Goal: Task Accomplishment & Management: Use online tool/utility

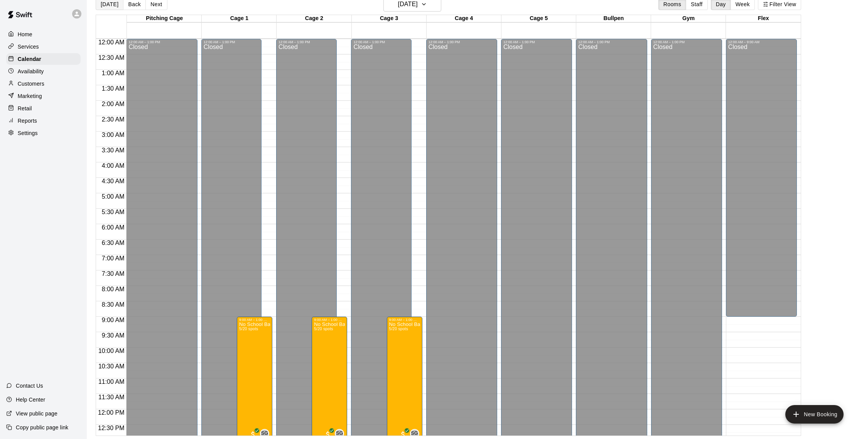
scroll to position [270, 0]
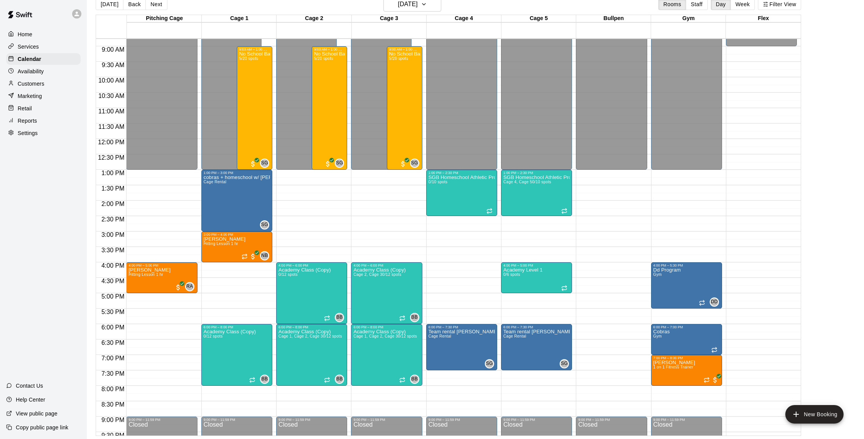
click at [116, 3] on button "[DATE]" at bounding box center [110, 4] width 28 height 12
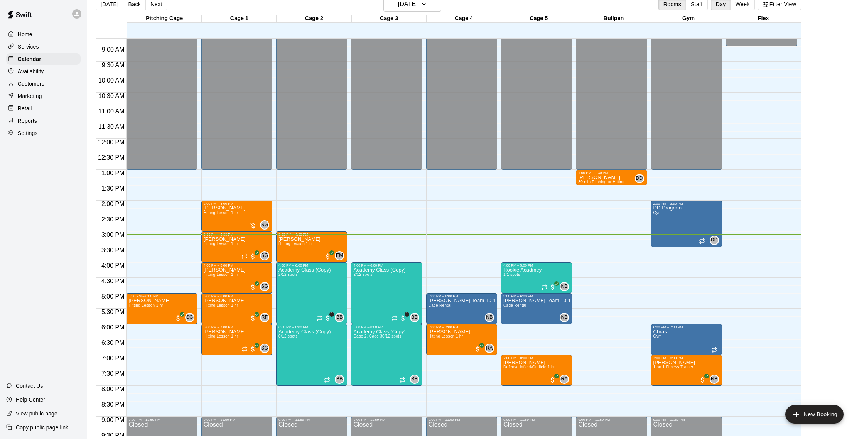
click at [31, 87] on p "Customers" at bounding box center [31, 84] width 27 height 8
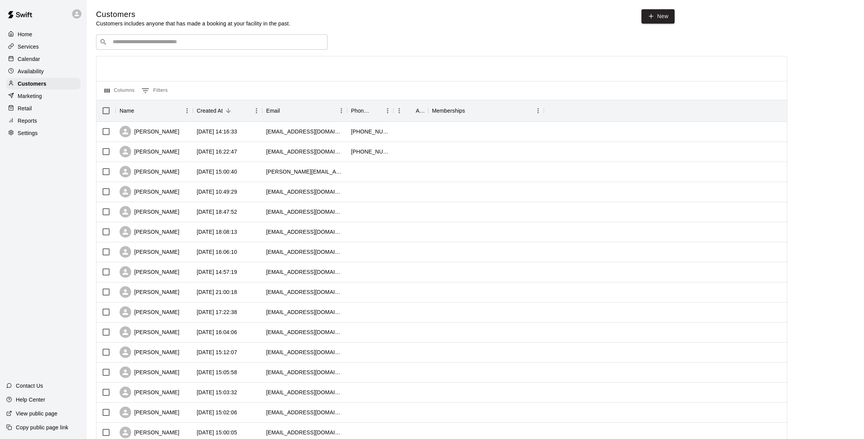
click at [175, 47] on div "​ ​" at bounding box center [211, 41] width 231 height 15
type input "****"
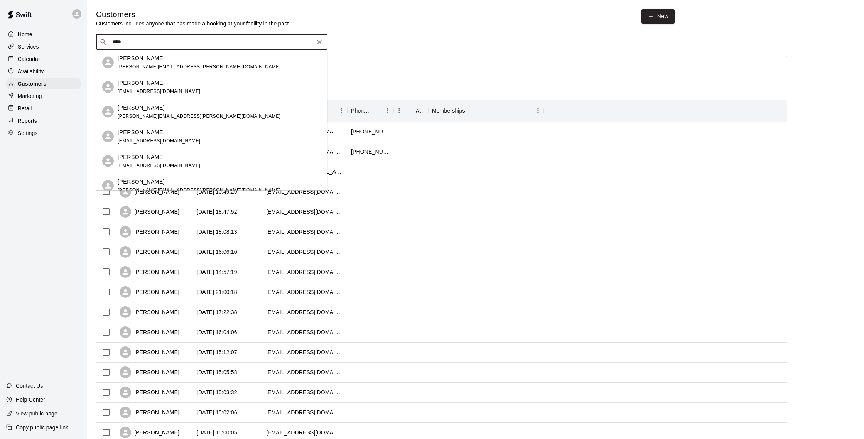
click at [168, 105] on div "[PERSON_NAME]" at bounding box center [199, 107] width 163 height 8
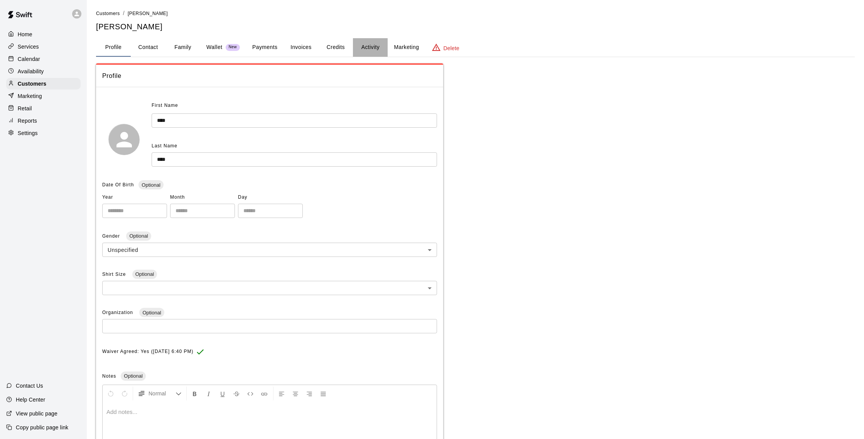
click at [358, 49] on button "Activity" at bounding box center [370, 47] width 35 height 19
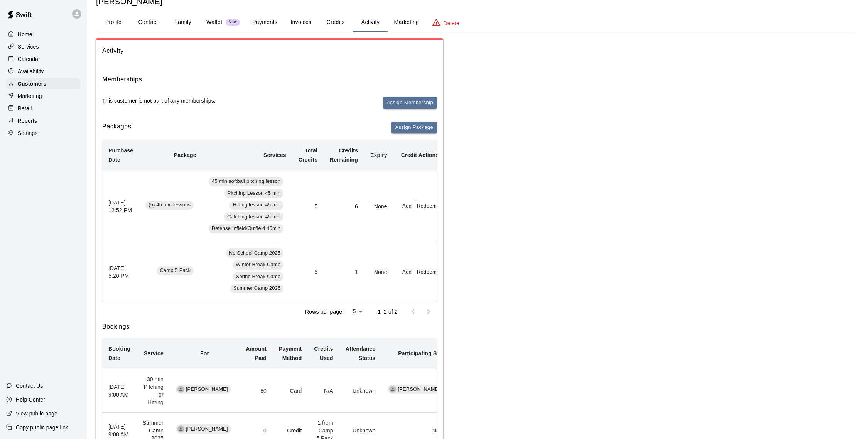
scroll to position [25, 0]
click at [38, 57] on p "Calendar" at bounding box center [29, 59] width 22 height 8
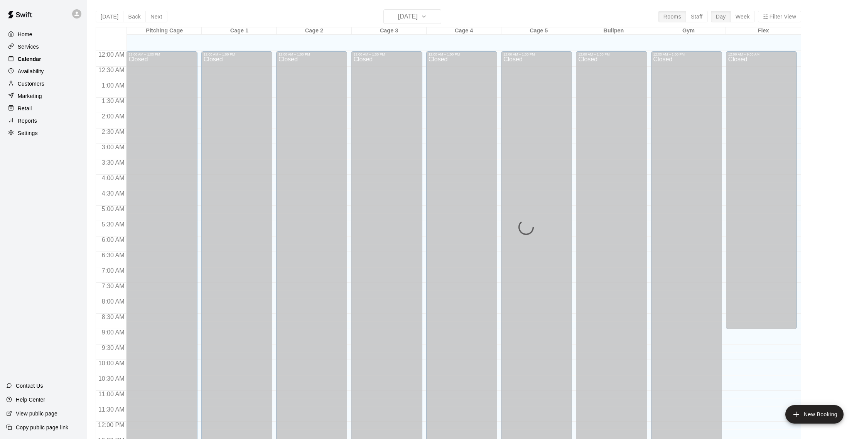
scroll to position [321, 0]
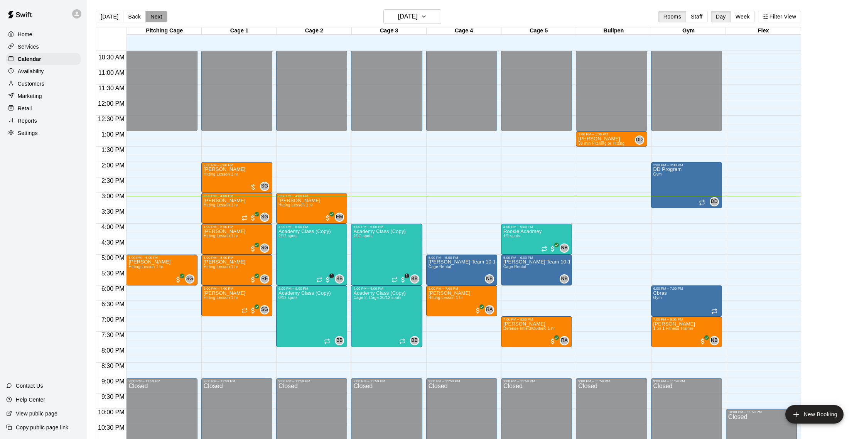
click at [156, 17] on button "Next" at bounding box center [156, 17] width 22 height 12
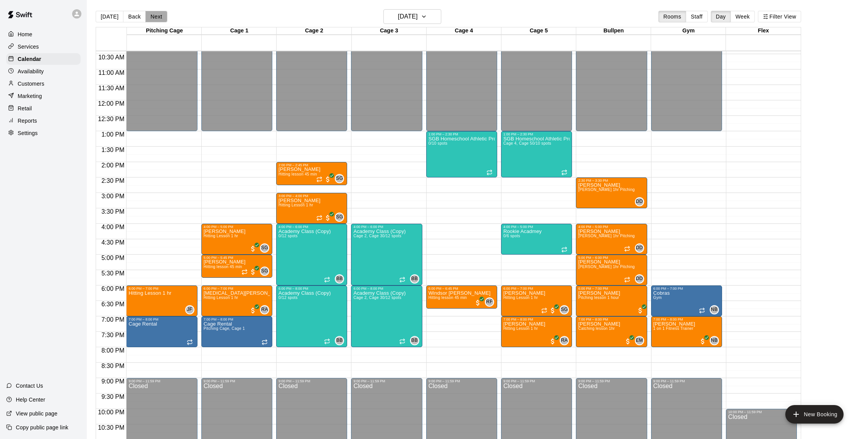
click at [156, 16] on button "Next" at bounding box center [156, 17] width 22 height 12
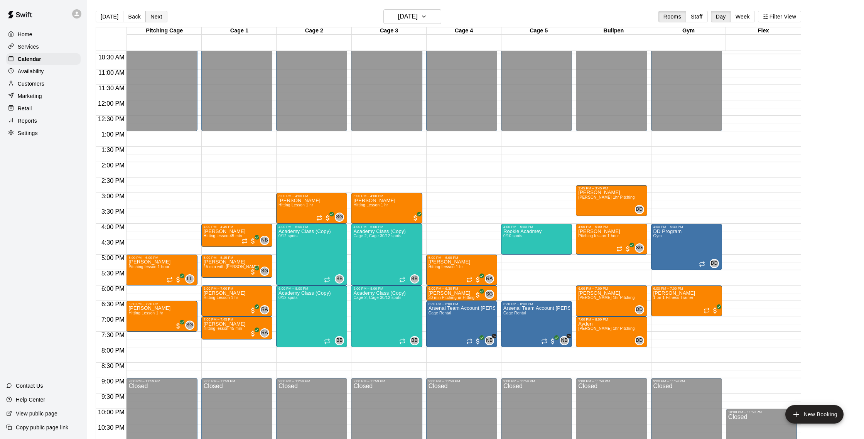
click at [161, 15] on button "Next" at bounding box center [156, 17] width 22 height 12
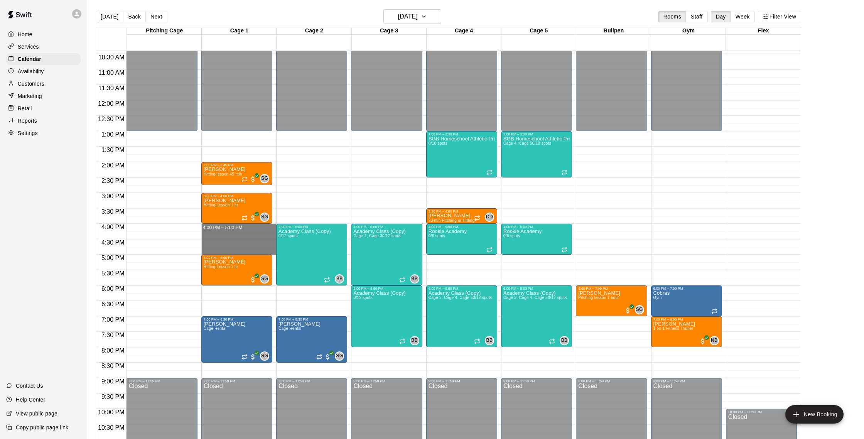
drag, startPoint x: 248, startPoint y: 232, endPoint x: 248, endPoint y: 251, distance: 19.3
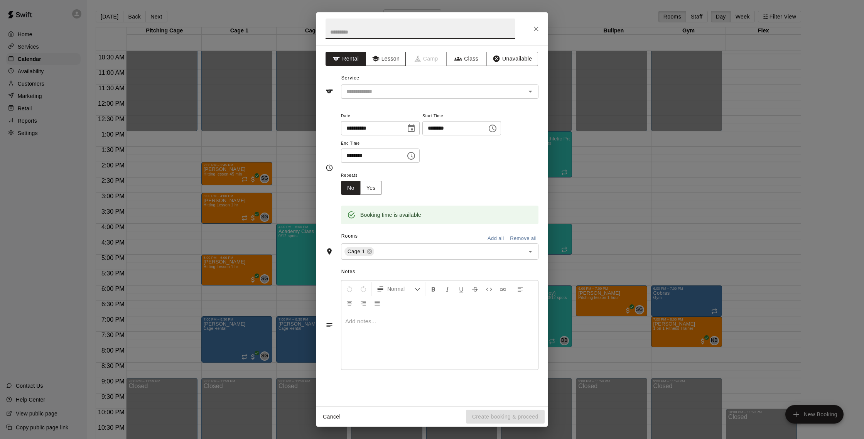
click at [385, 54] on button "Lesson" at bounding box center [386, 59] width 40 height 14
click at [399, 89] on input "text" at bounding box center [428, 92] width 170 height 10
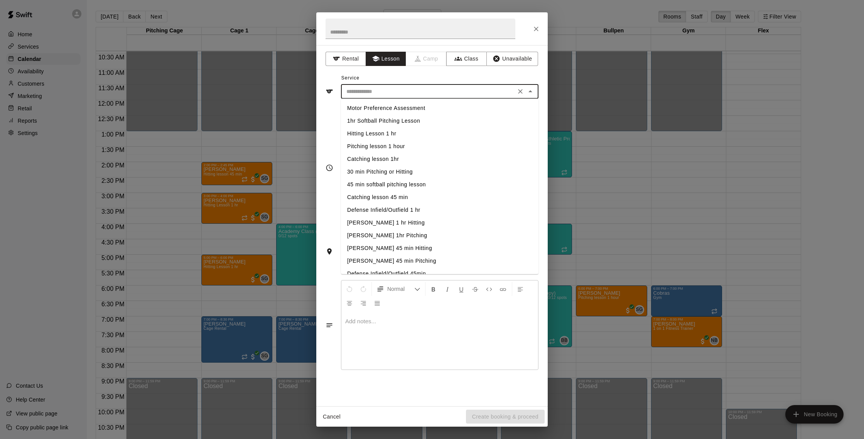
click at [391, 130] on li "Hitting Lesson 1 hr" at bounding box center [439, 133] width 197 height 13
type input "**********"
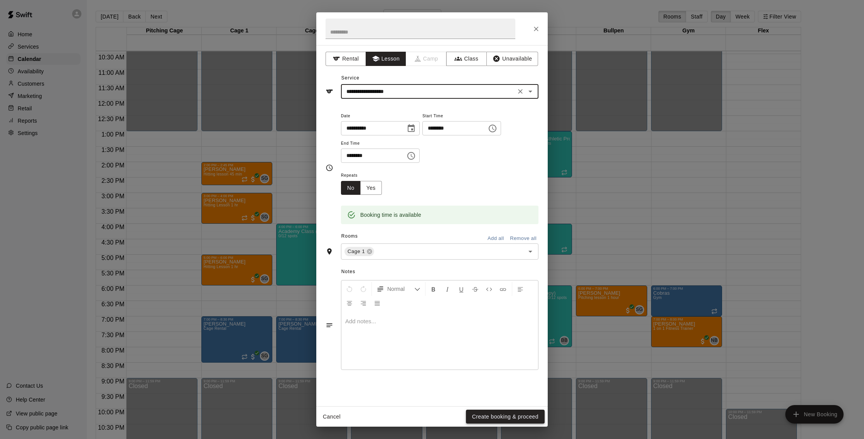
click at [479, 413] on button "Create booking & proceed" at bounding box center [505, 417] width 79 height 14
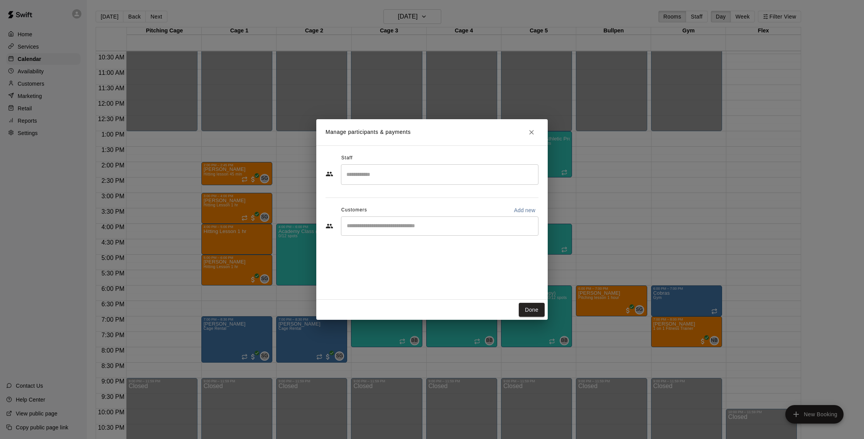
click at [399, 226] on input "Start typing to search customers..." at bounding box center [439, 226] width 191 height 8
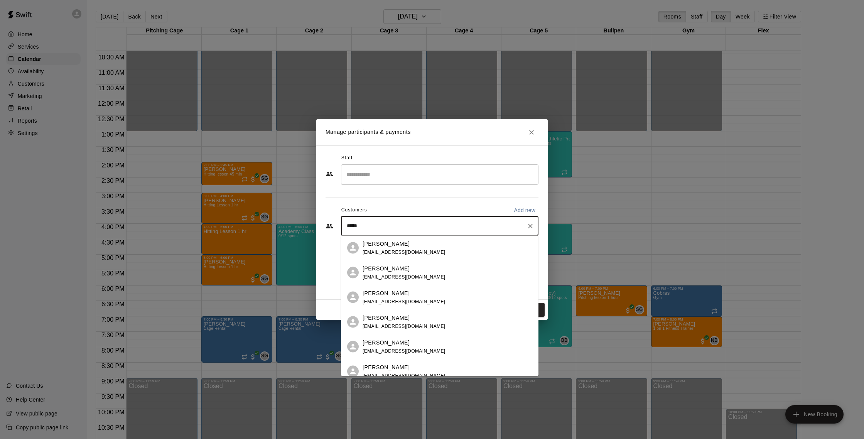
type input "******"
click at [405, 246] on div "[PERSON_NAME] [EMAIL_ADDRESS][DOMAIN_NAME] [PERSON_NAME] [EMAIL_ADDRESS][DOMAIN…" at bounding box center [439, 306] width 197 height 140
click at [390, 247] on div "[PERSON_NAME] [EMAIL_ADDRESS][DOMAIN_NAME]" at bounding box center [404, 246] width 83 height 17
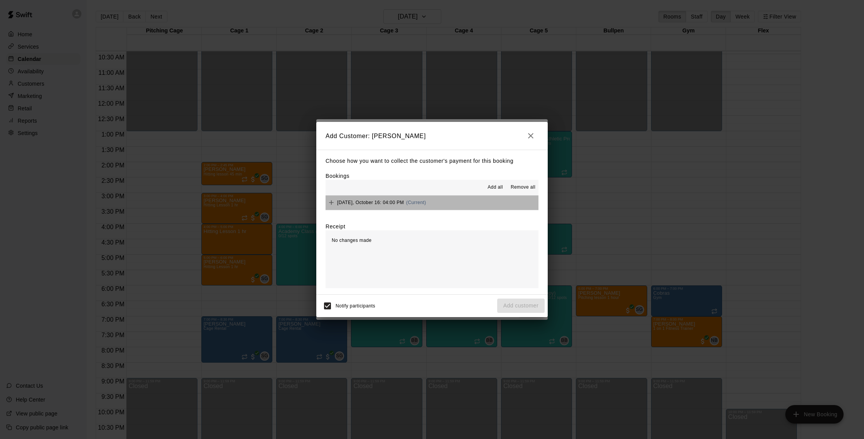
click at [378, 199] on div "[DATE], October 16: 04:00 PM (Current)" at bounding box center [376, 203] width 101 height 12
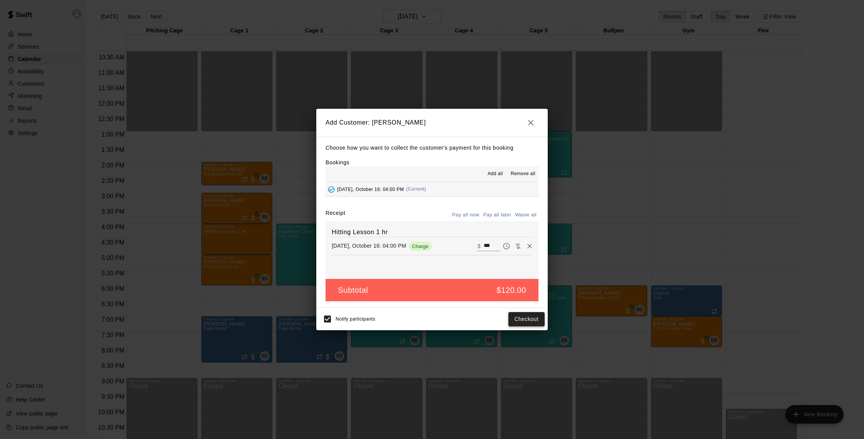
click at [525, 317] on button "Checkout" at bounding box center [526, 319] width 36 height 14
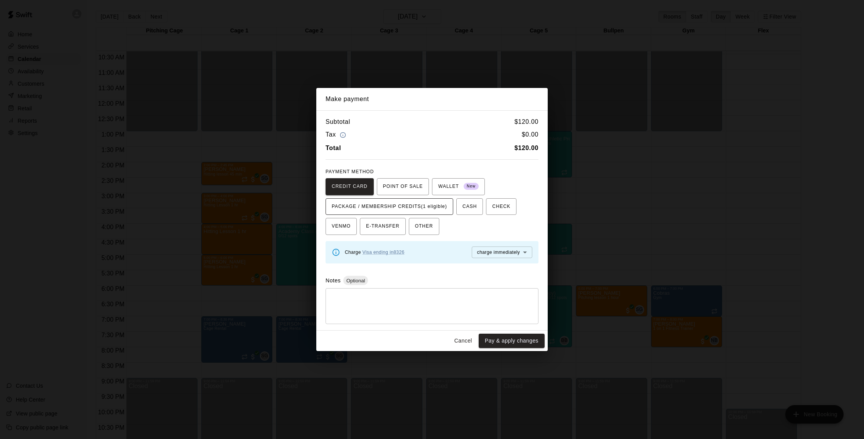
click at [418, 206] on span "PACKAGE / MEMBERSHIP CREDITS (1 eligible)" at bounding box center [389, 207] width 115 height 12
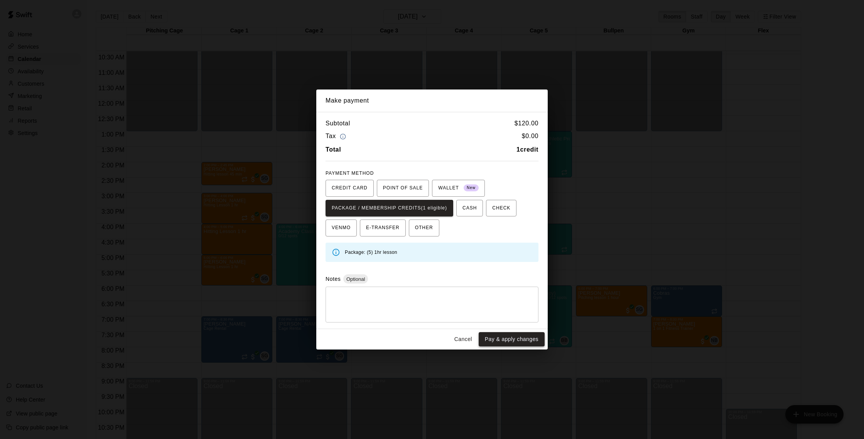
click at [516, 339] on button "Pay & apply changes" at bounding box center [512, 339] width 66 height 14
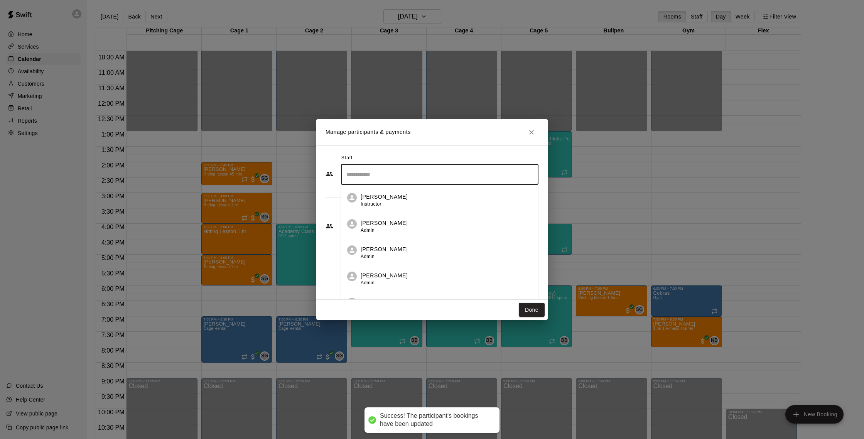
click at [393, 177] on input "Search staff" at bounding box center [439, 174] width 191 height 13
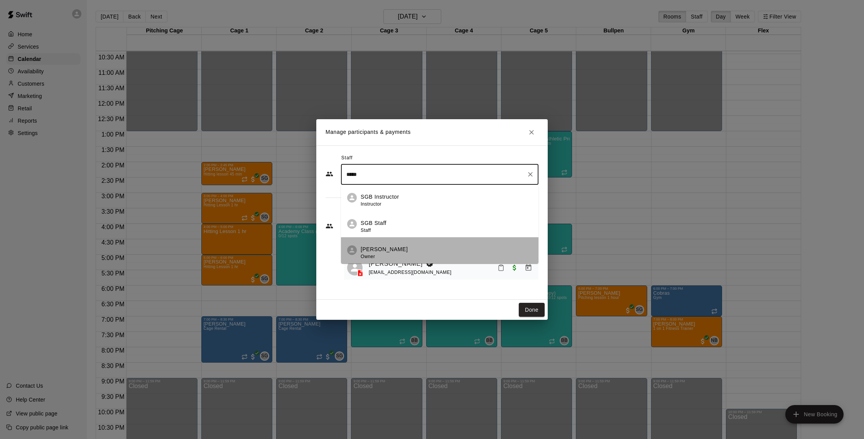
click at [401, 250] on div "[PERSON_NAME] Owner" at bounding box center [447, 252] width 172 height 15
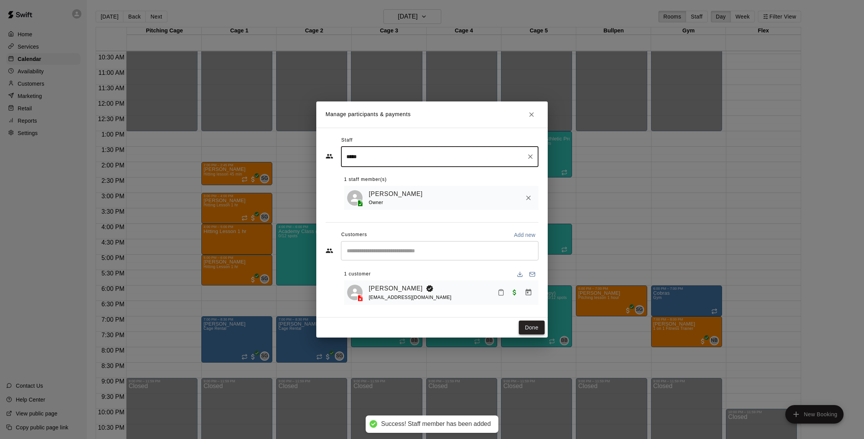
type input "*****"
click at [526, 331] on button "Done" at bounding box center [532, 327] width 26 height 14
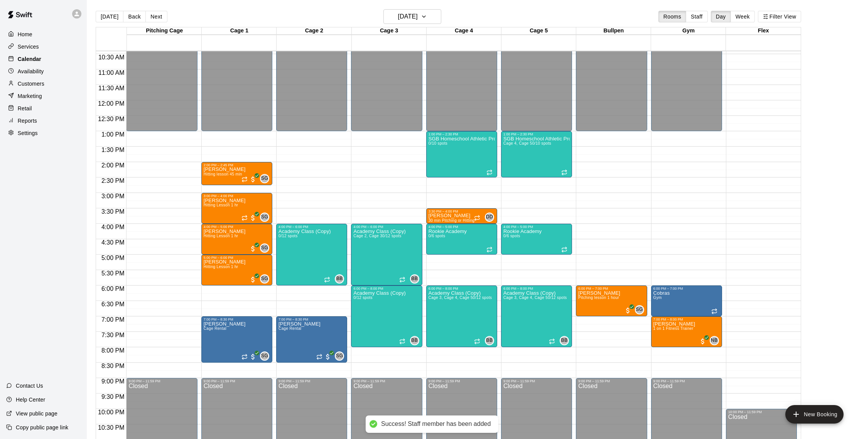
click at [39, 55] on p "Calendar" at bounding box center [30, 59] width 24 height 8
click at [108, 15] on button "[DATE]" at bounding box center [110, 17] width 28 height 12
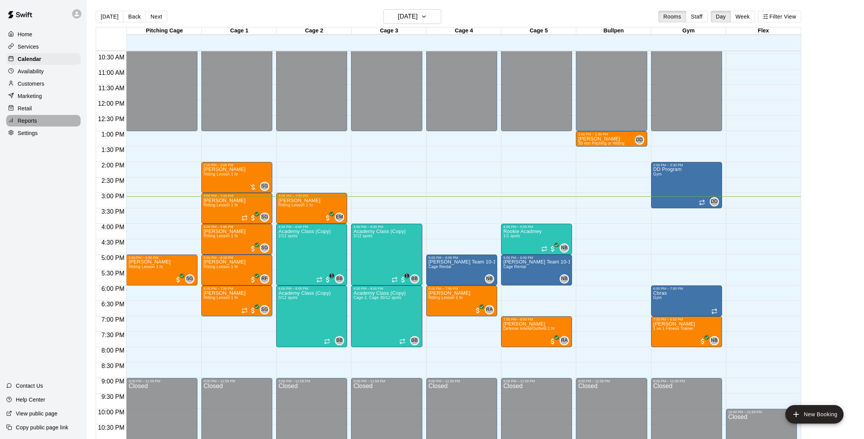
click at [33, 117] on p "Reports" at bounding box center [27, 121] width 19 height 8
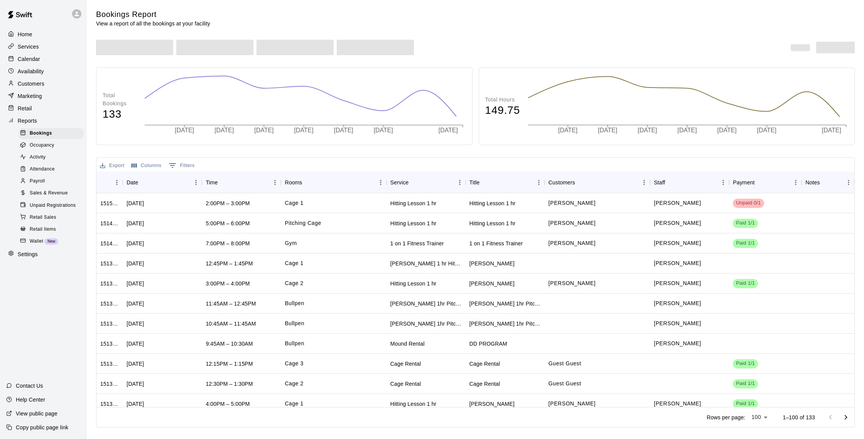
click at [56, 193] on span "Sales & Revenue" at bounding box center [49, 193] width 38 height 8
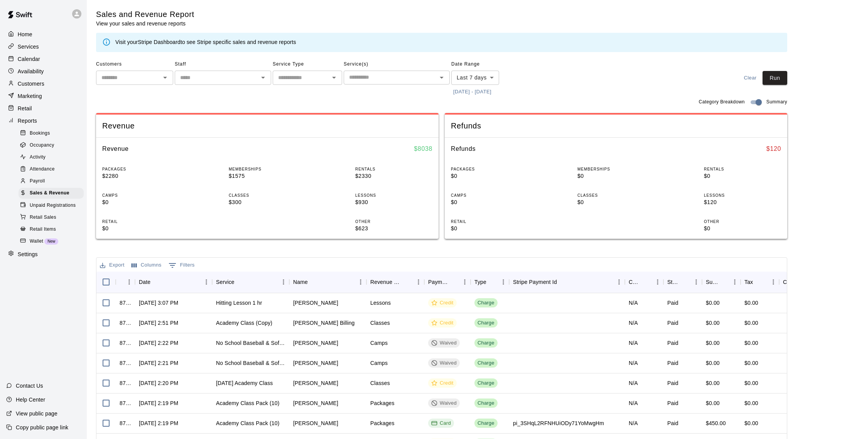
click at [164, 42] on link "Stripe Dashboard" at bounding box center [159, 42] width 43 height 6
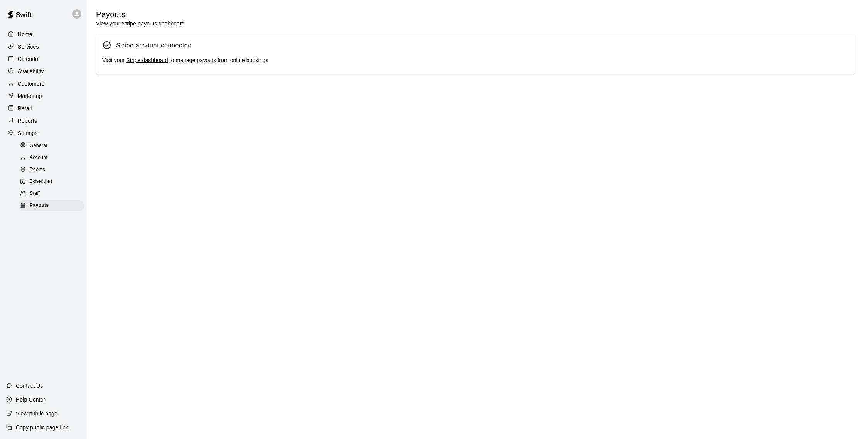
click at [159, 62] on link "Stripe dashboard" at bounding box center [147, 60] width 42 height 6
click at [44, 61] on div "Calendar" at bounding box center [43, 59] width 74 height 12
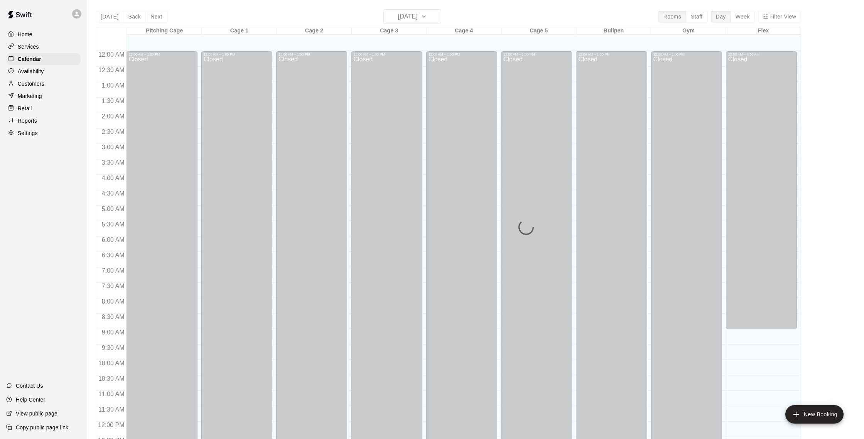
scroll to position [321, 0]
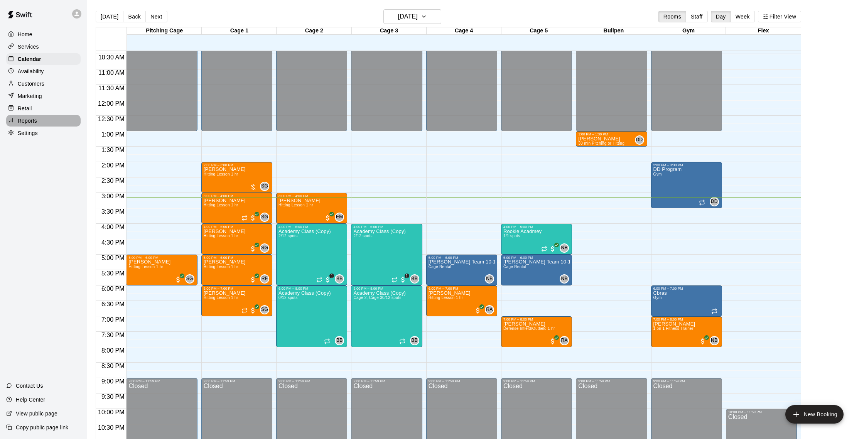
click at [31, 120] on p "Reports" at bounding box center [27, 121] width 19 height 8
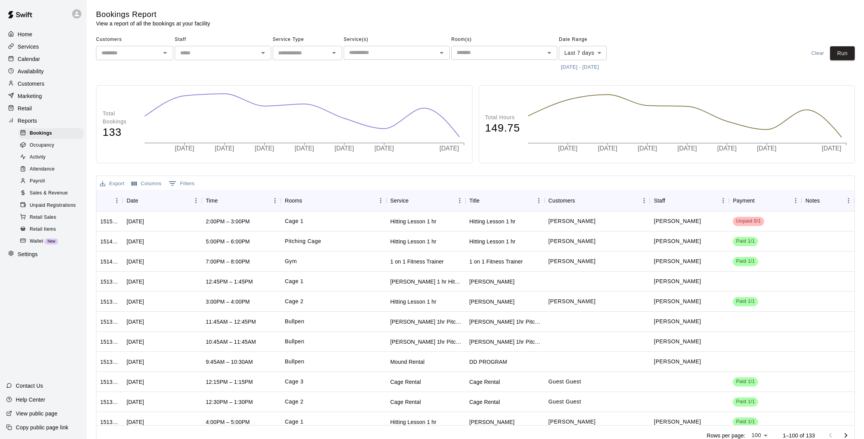
click at [28, 82] on p "Customers" at bounding box center [31, 84] width 27 height 8
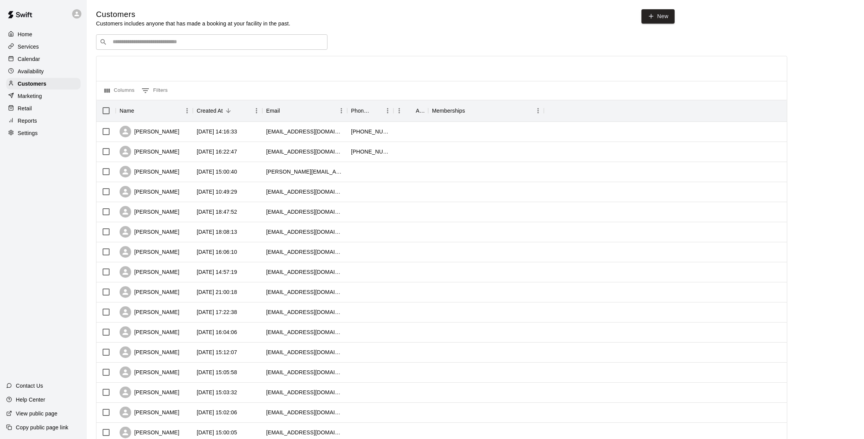
click at [144, 41] on input "Search customers by name or email" at bounding box center [217, 42] width 214 height 8
click at [159, 42] on input "Search customers by name or email" at bounding box center [217, 42] width 214 height 8
click at [40, 61] on p "Calendar" at bounding box center [29, 59] width 22 height 8
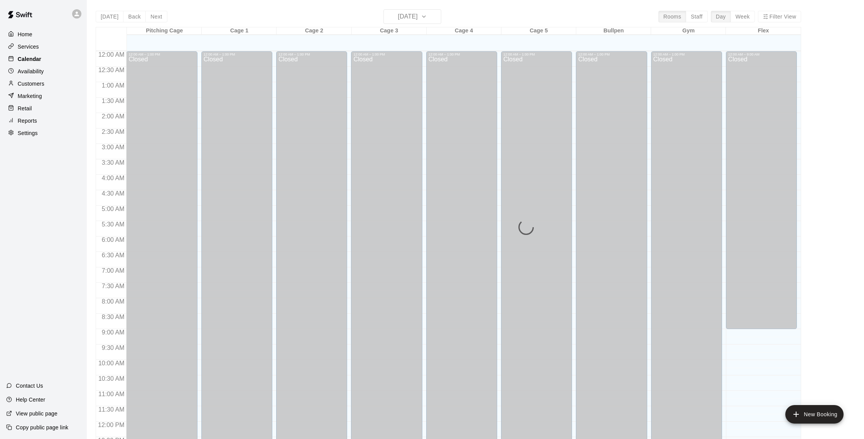
scroll to position [321, 0]
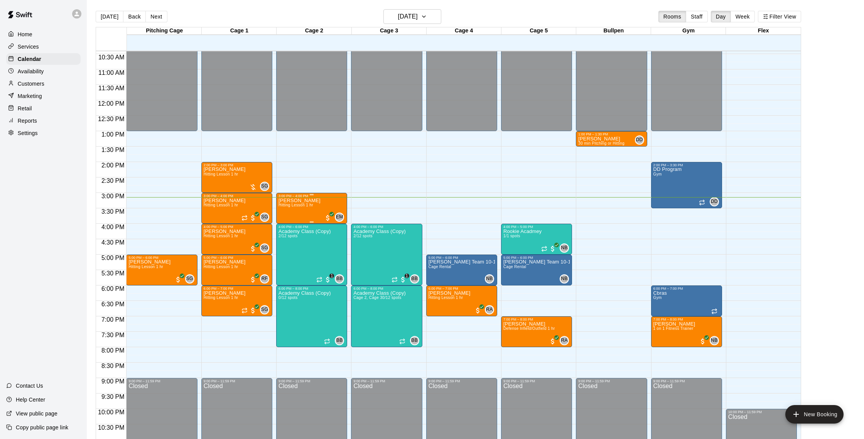
click at [300, 205] on span "Hitting Lesson 1 hr" at bounding box center [295, 205] width 35 height 4
click at [291, 229] on img "edit" at bounding box center [286, 229] width 9 height 9
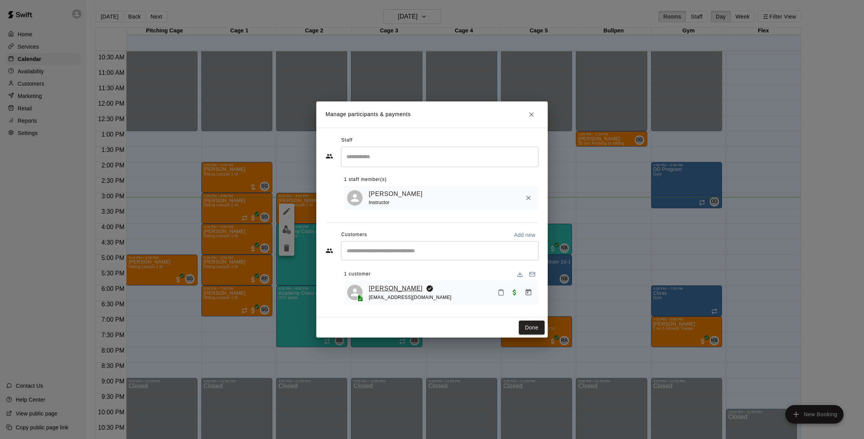
click at [386, 286] on link "[PERSON_NAME]" at bounding box center [396, 288] width 54 height 10
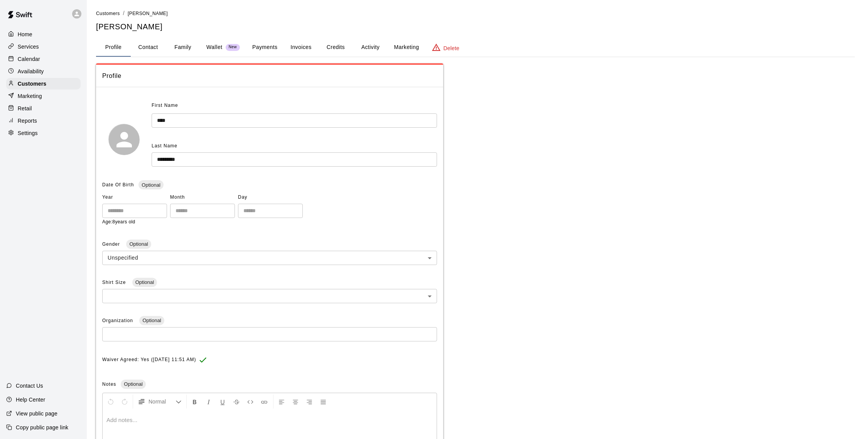
click at [341, 50] on button "Credits" at bounding box center [335, 47] width 35 height 19
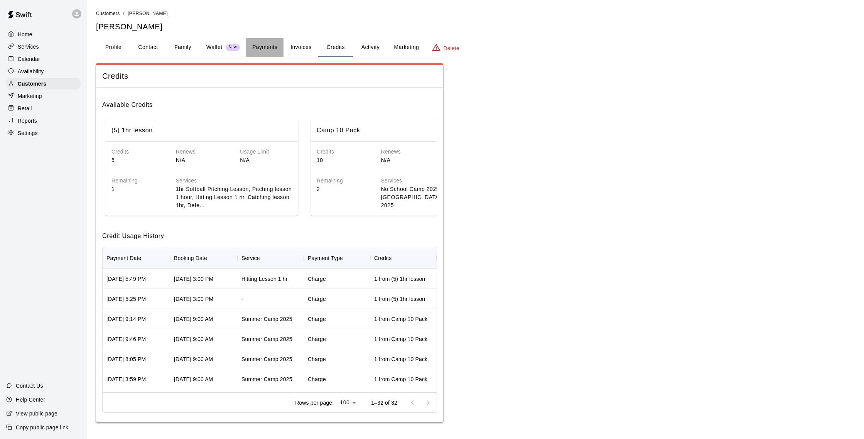
click at [267, 51] on button "Payments" at bounding box center [264, 47] width 37 height 19
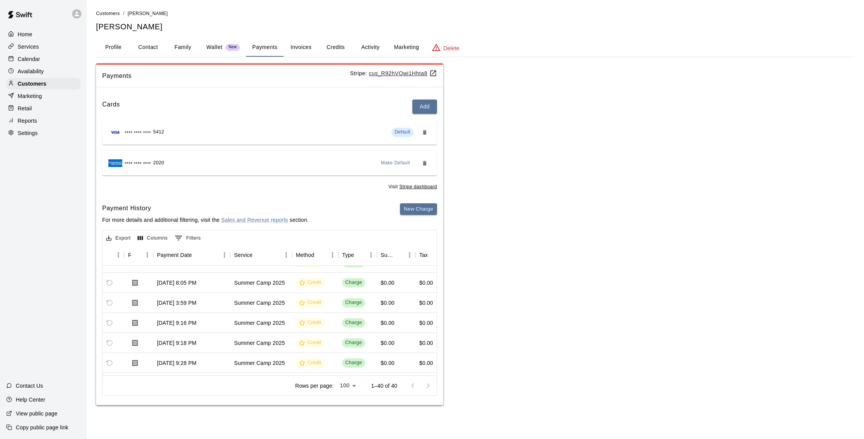
scroll to position [0, 48]
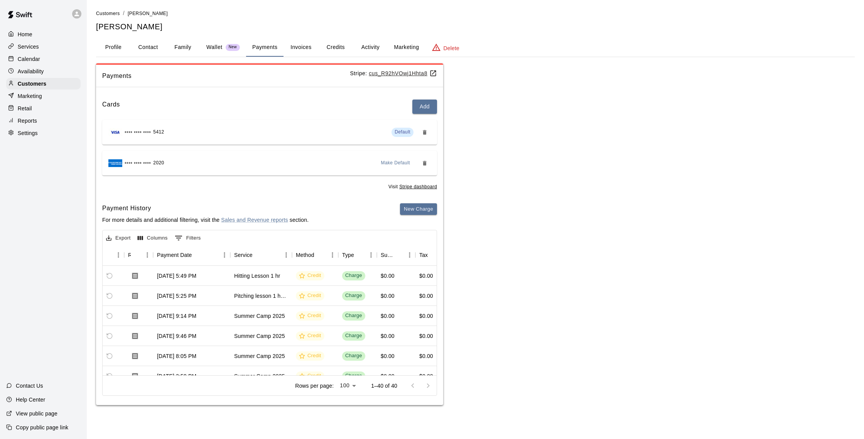
click at [32, 60] on p "Calendar" at bounding box center [29, 59] width 22 height 8
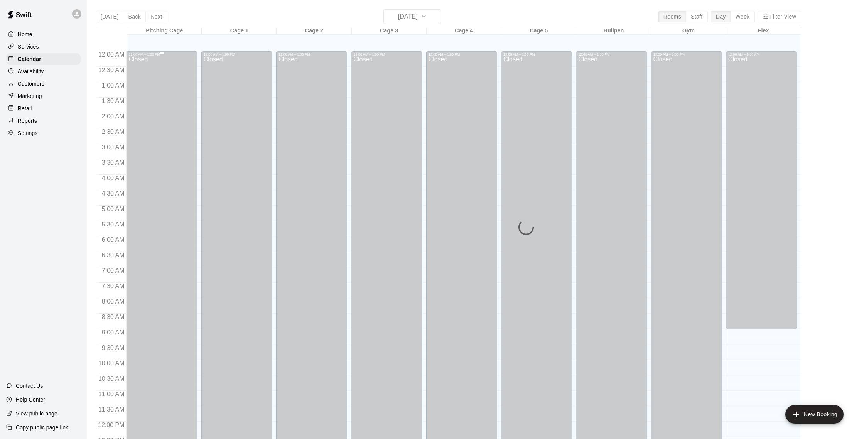
scroll to position [321, 0]
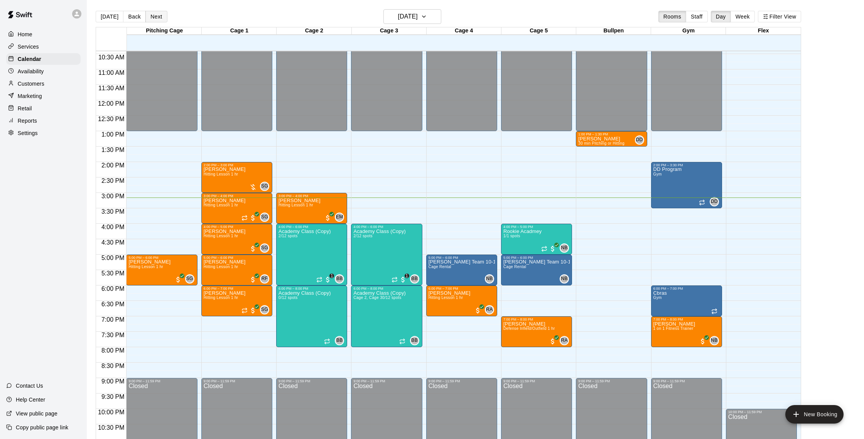
click at [160, 17] on button "Next" at bounding box center [156, 17] width 22 height 12
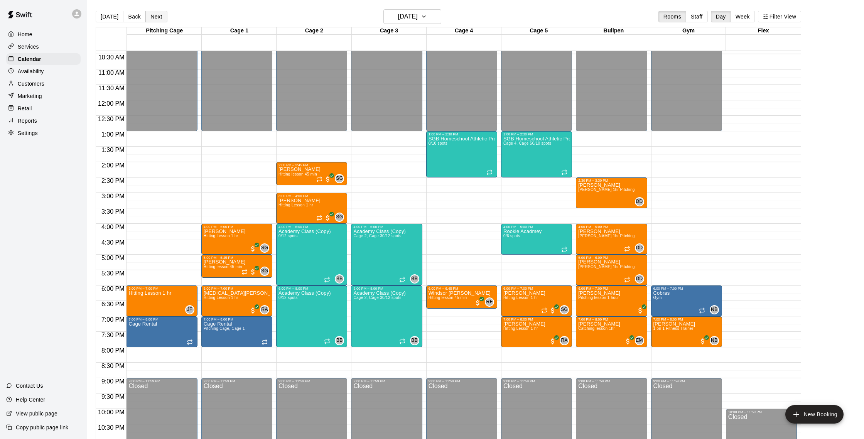
scroll to position [12, 0]
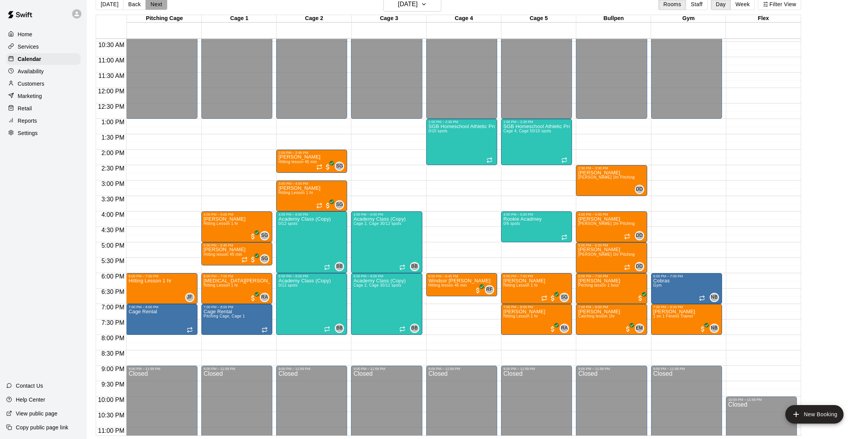
click at [154, 7] on button "Next" at bounding box center [156, 4] width 22 height 12
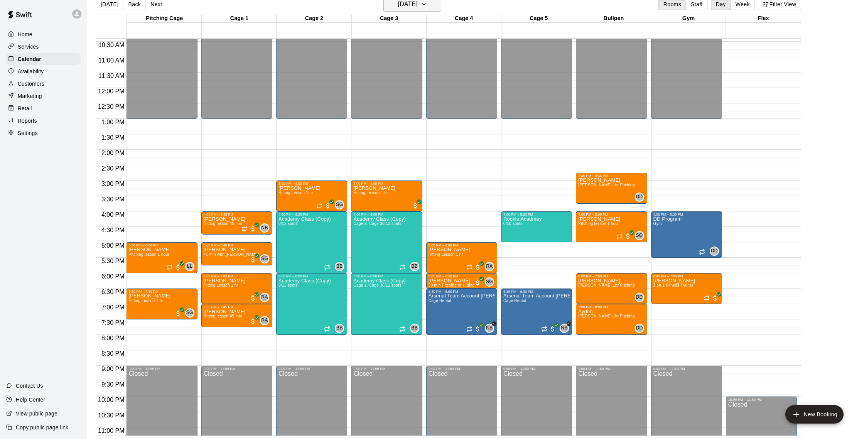
click at [427, 3] on icon "button" at bounding box center [424, 4] width 6 height 9
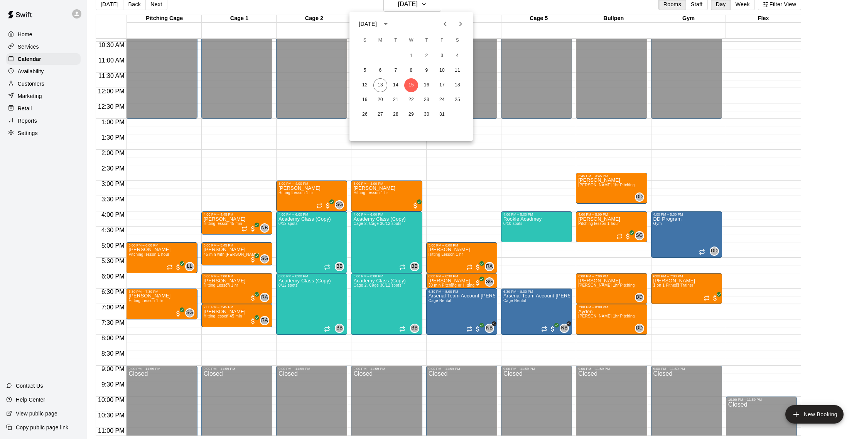
click at [131, 2] on div at bounding box center [432, 219] width 864 height 439
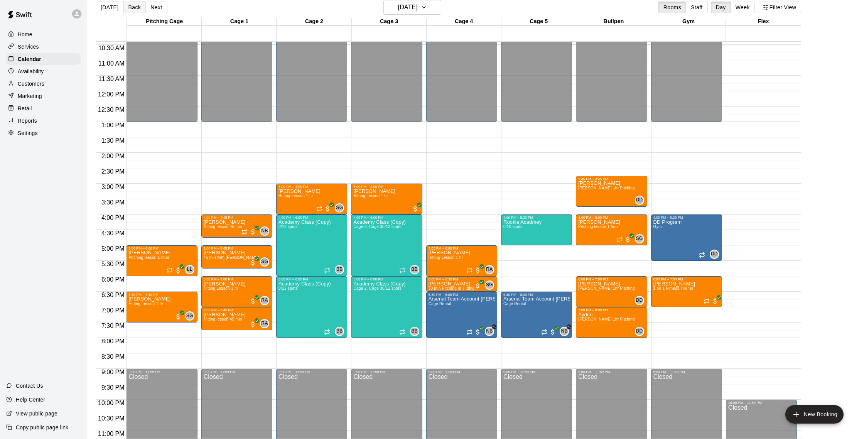
click at [132, 5] on button "Back" at bounding box center [134, 8] width 23 height 12
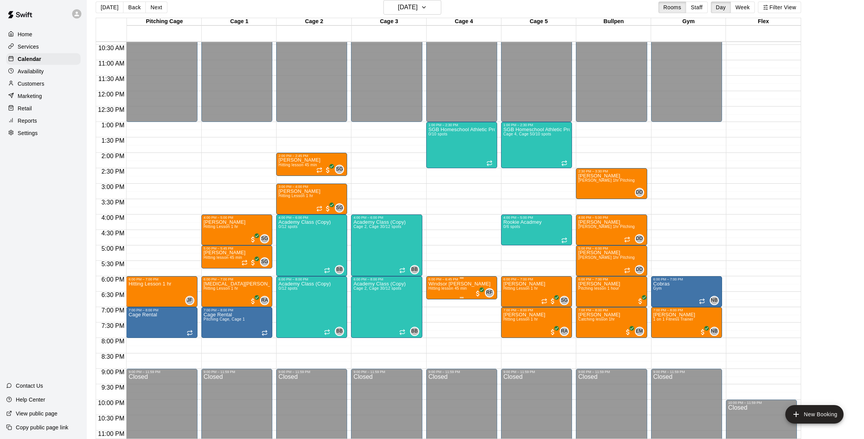
click at [435, 306] on img "edit" at bounding box center [436, 308] width 9 height 9
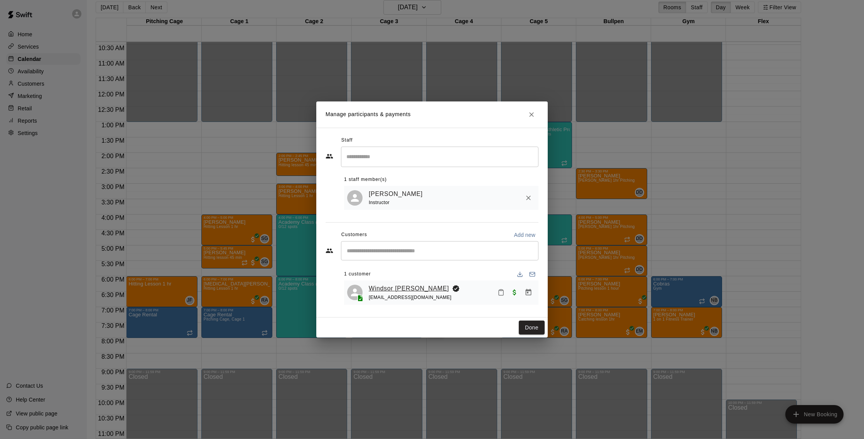
click at [398, 289] on link "Windsor [PERSON_NAME]" at bounding box center [409, 288] width 80 height 10
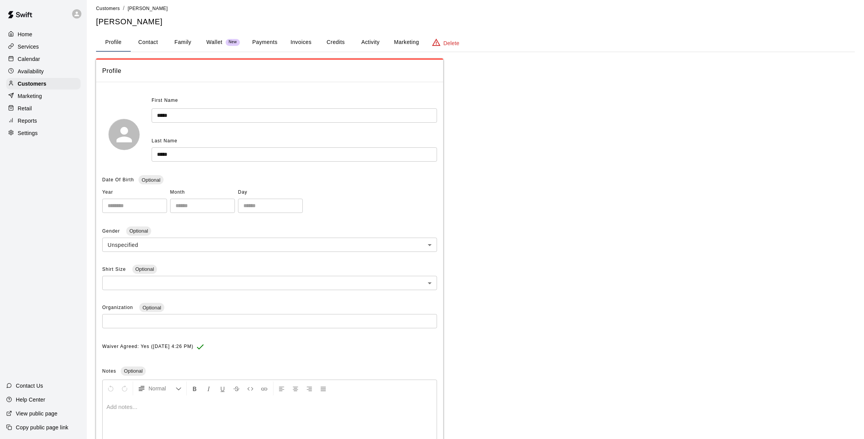
scroll to position [13, 0]
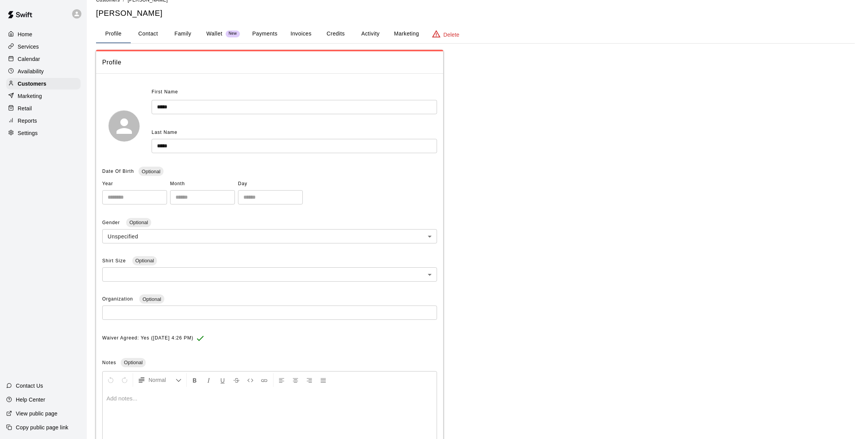
click at [143, 36] on button "Contact" at bounding box center [148, 34] width 35 height 19
select select "**"
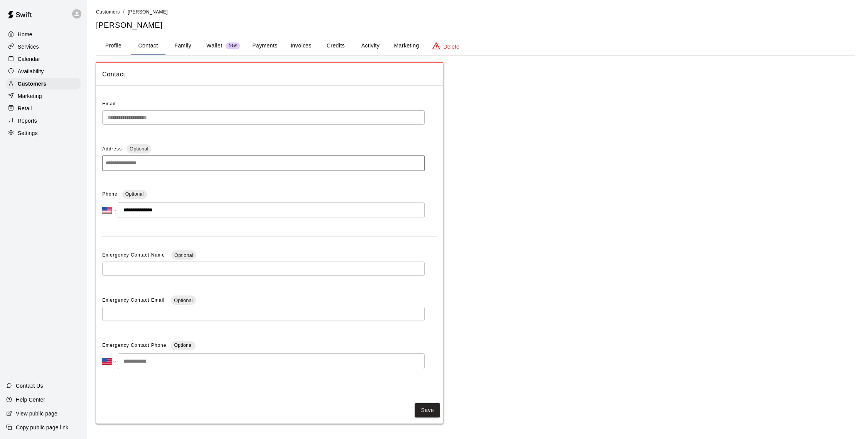
scroll to position [3, 0]
click at [42, 61] on div "Calendar" at bounding box center [43, 59] width 74 height 12
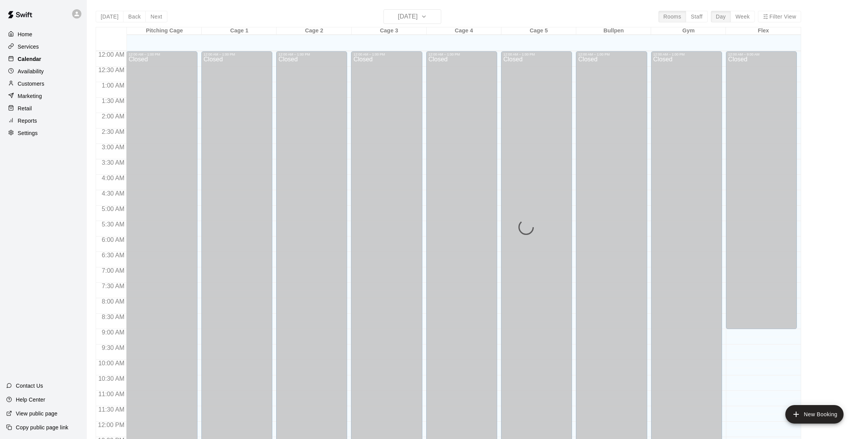
scroll to position [321, 0]
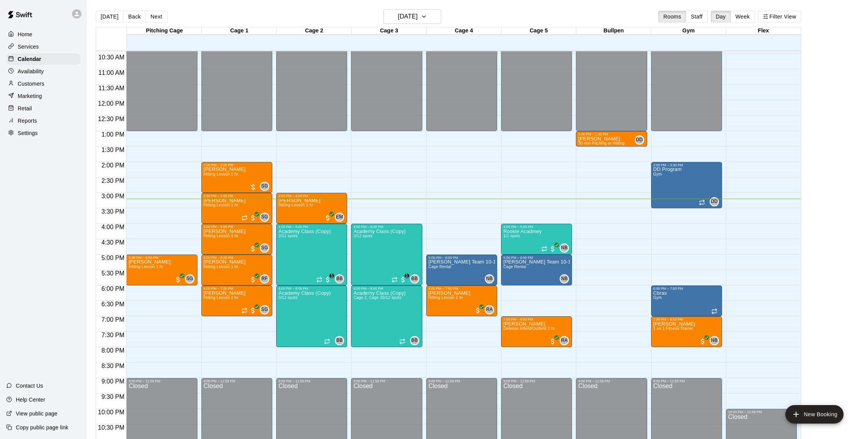
click at [440, 15] on div "[DATE] Back [DATE][DATE] Rooms Staff Day Week Filter View" at bounding box center [448, 18] width 705 height 18
click at [427, 19] on icon "button" at bounding box center [424, 16] width 6 height 9
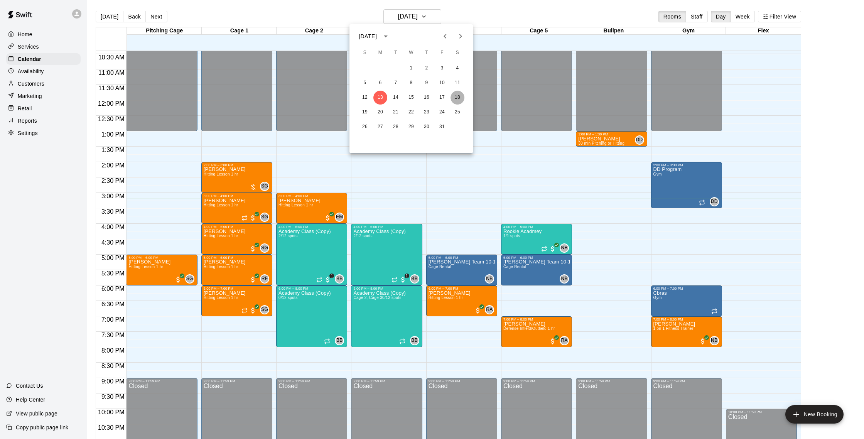
click at [458, 98] on button "18" at bounding box center [457, 98] width 14 height 14
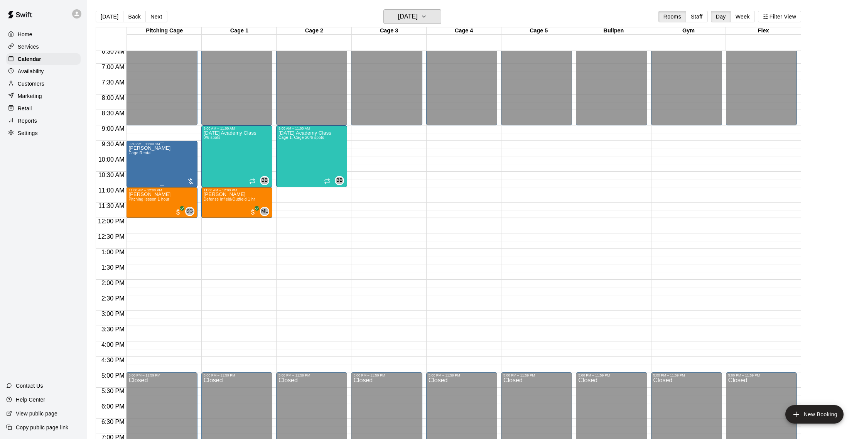
scroll to position [203, 0]
click at [51, 59] on div "Calendar" at bounding box center [43, 59] width 74 height 12
drag, startPoint x: 109, startPoint y: 11, endPoint x: 113, endPoint y: 20, distance: 9.2
click at [110, 13] on button "[DATE]" at bounding box center [110, 17] width 28 height 12
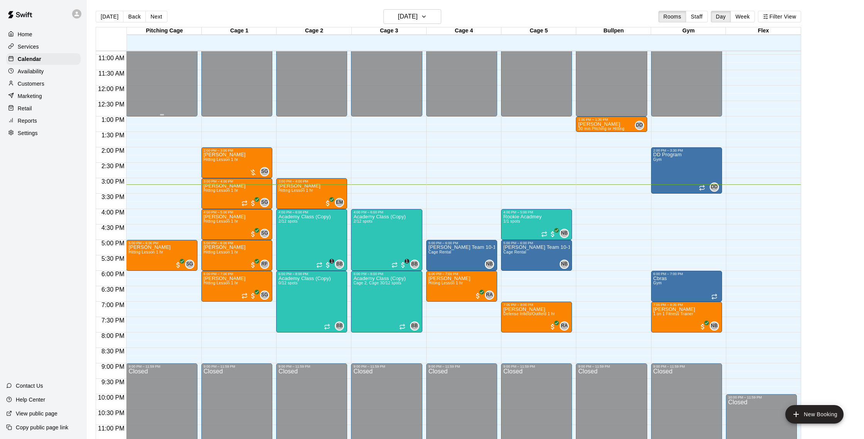
scroll to position [336, 0]
click at [150, 12] on button "Next" at bounding box center [156, 17] width 22 height 12
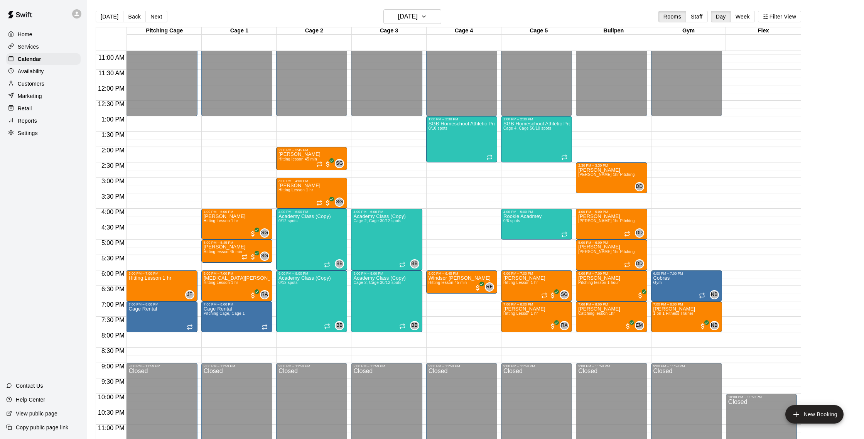
click at [155, 15] on button "Next" at bounding box center [156, 17] width 22 height 12
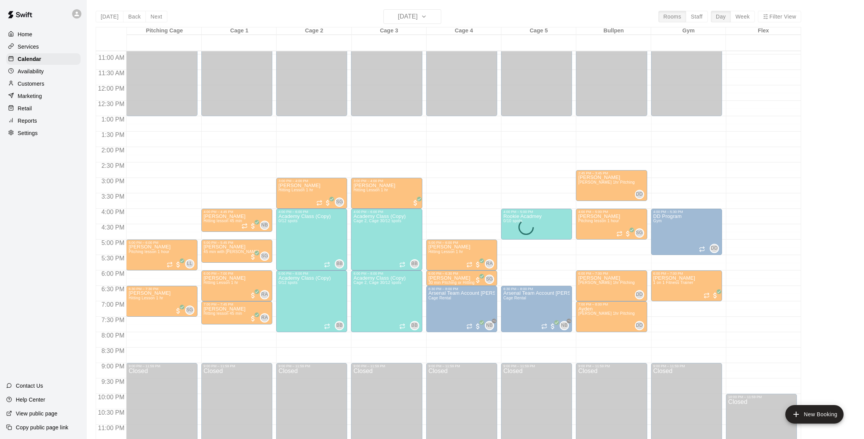
click at [135, 17] on div "[DATE] Back [DATE][DATE] Rooms Staff Day Week Filter View Pitching Cage 15 Wed …" at bounding box center [448, 228] width 705 height 439
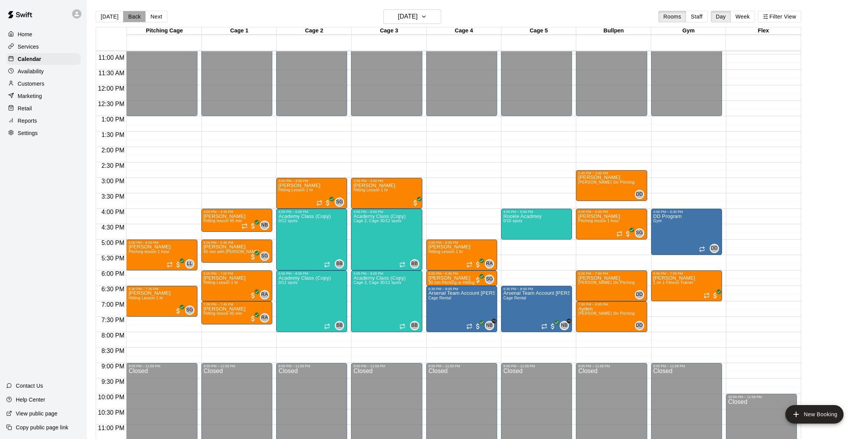
click at [136, 17] on button "Back" at bounding box center [134, 17] width 23 height 12
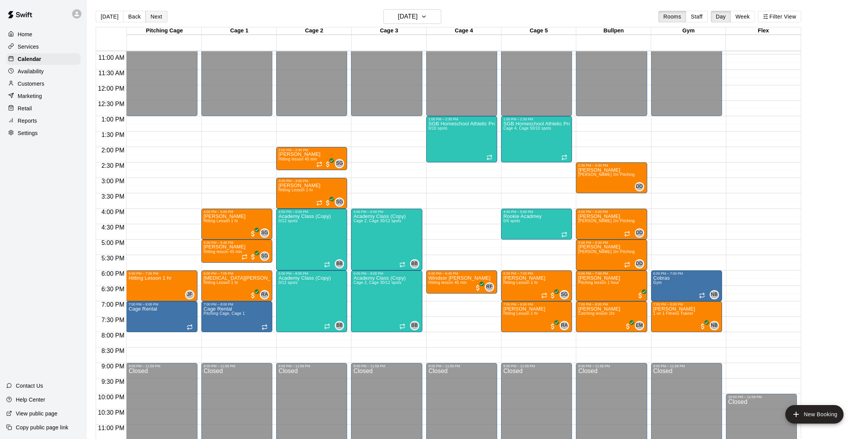
click at [152, 19] on button "Next" at bounding box center [156, 17] width 22 height 12
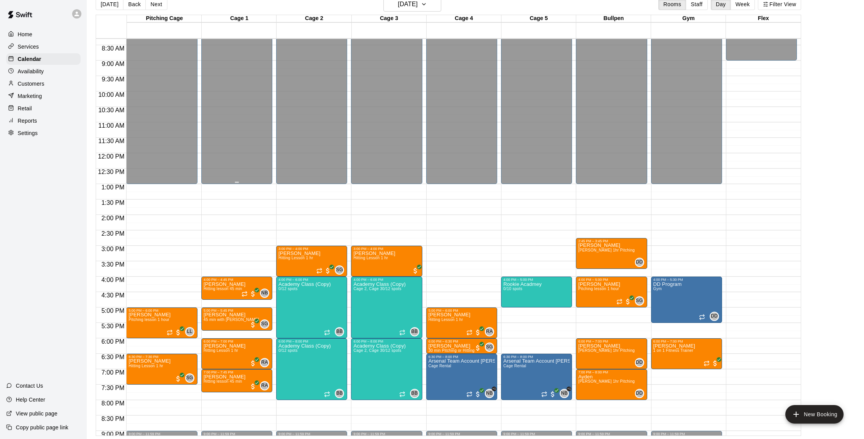
scroll to position [281, 0]
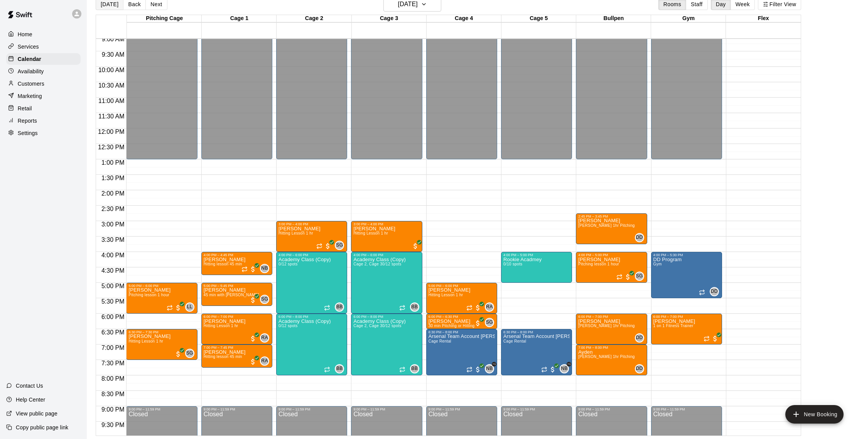
click at [106, 8] on button "[DATE]" at bounding box center [110, 4] width 28 height 12
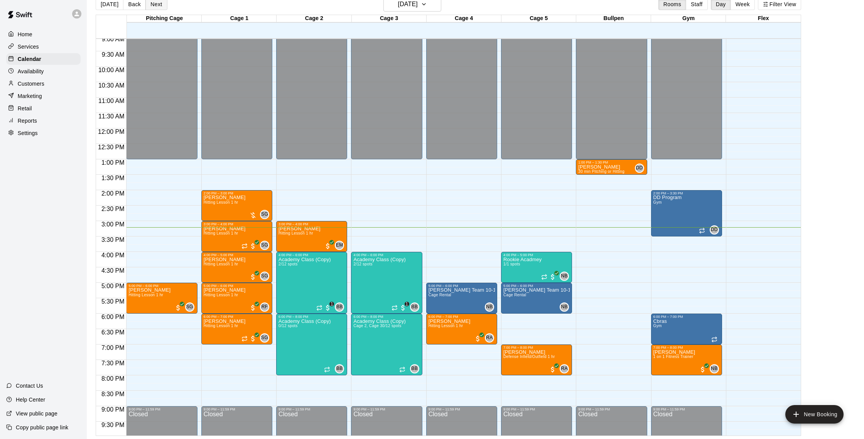
click at [155, 5] on button "Next" at bounding box center [156, 4] width 22 height 12
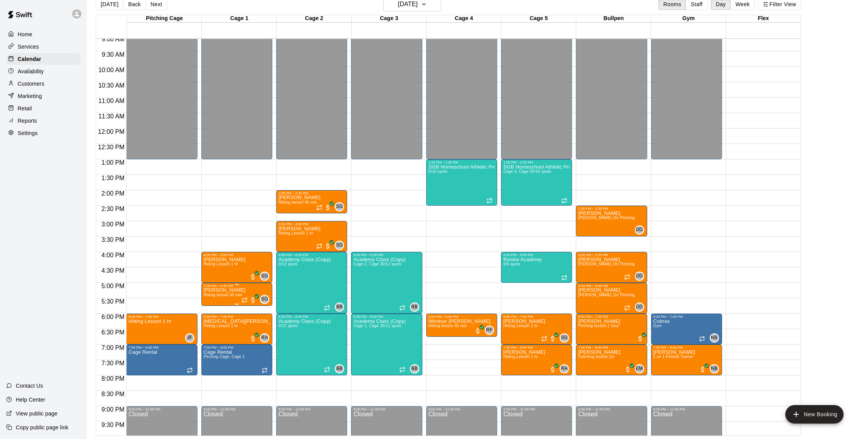
click at [445, 231] on div at bounding box center [432, 219] width 864 height 439
click at [418, 5] on h6 "[DATE]" at bounding box center [408, 4] width 20 height 11
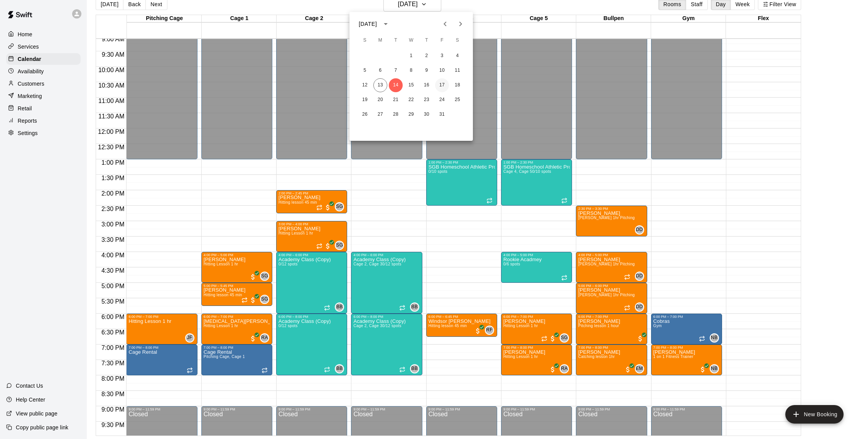
click at [445, 86] on button "17" at bounding box center [442, 85] width 14 height 14
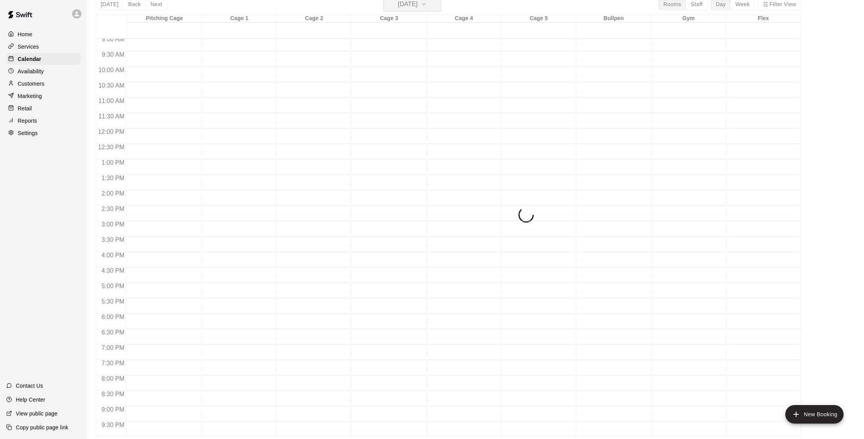
scroll to position [9, 0]
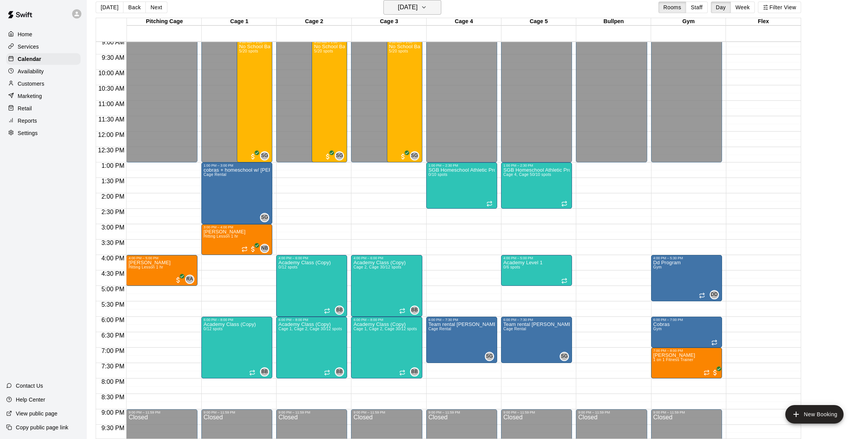
click at [427, 9] on icon "button" at bounding box center [424, 7] width 6 height 9
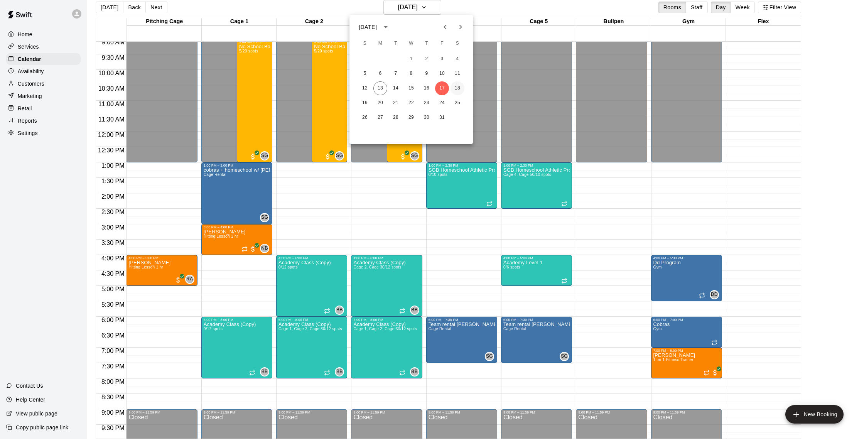
click at [455, 89] on button "18" at bounding box center [457, 88] width 14 height 14
